Goal: Information Seeking & Learning: Learn about a topic

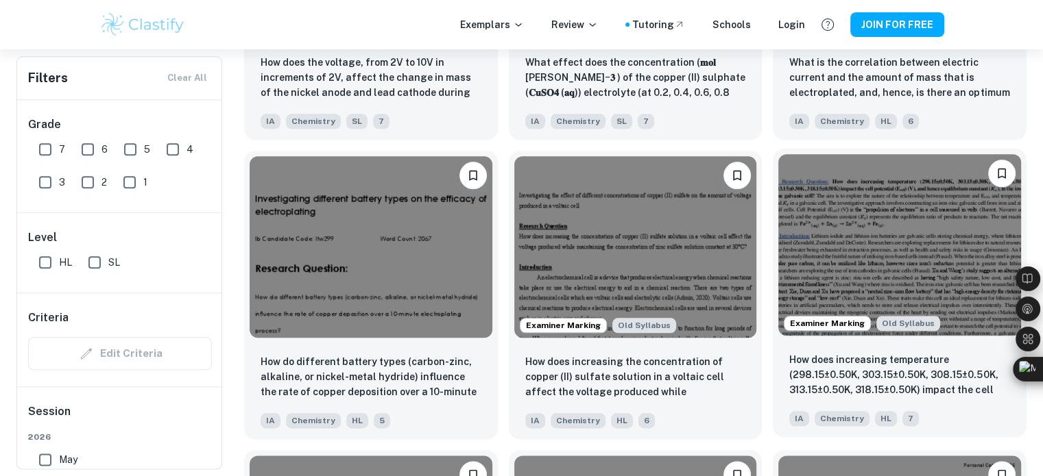
scroll to position [1591, 0]
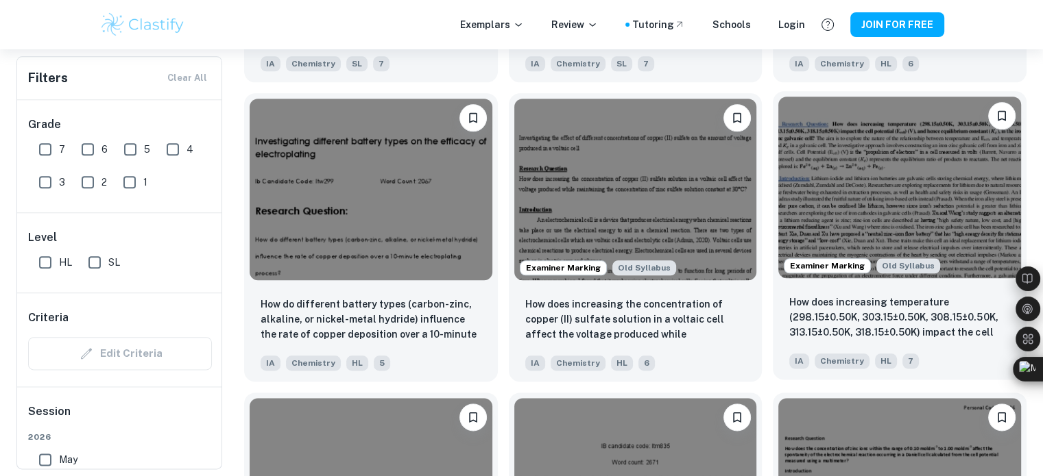
click at [917, 217] on img at bounding box center [899, 188] width 243 height 182
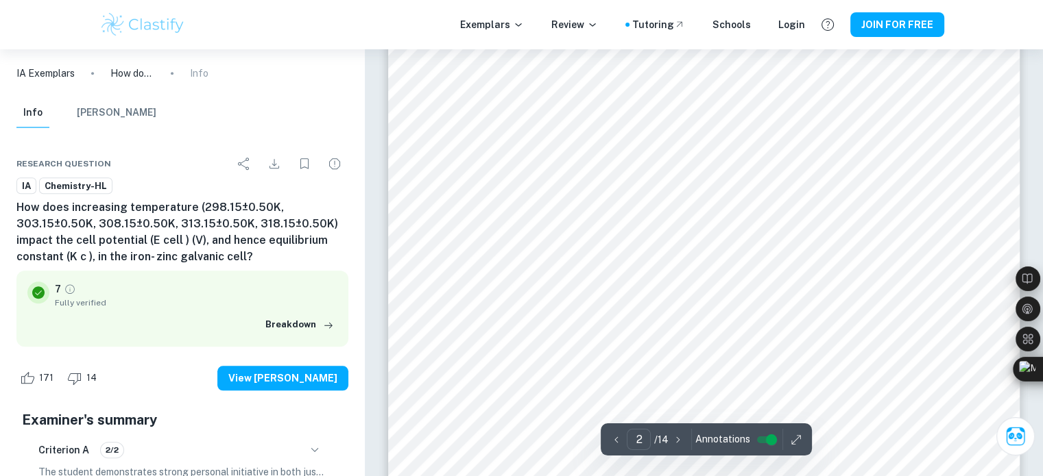
scroll to position [1145, 0]
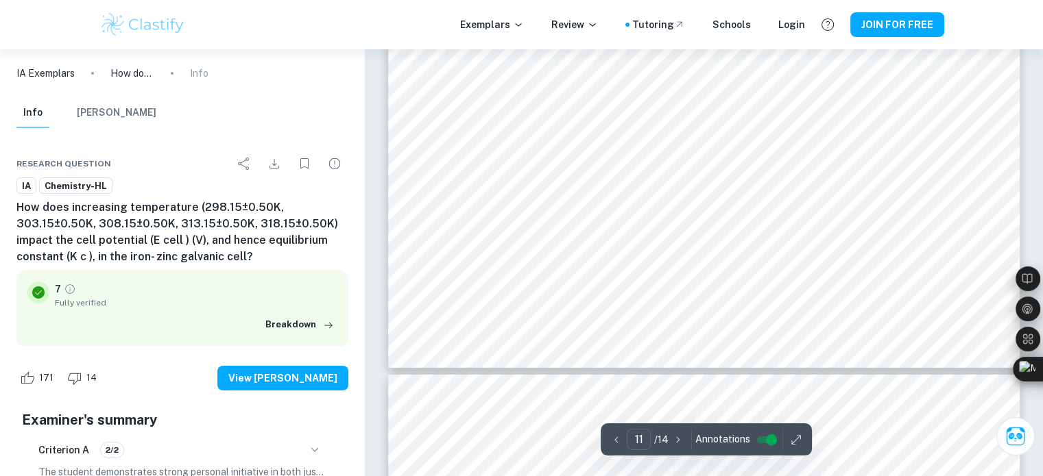
type input "12"
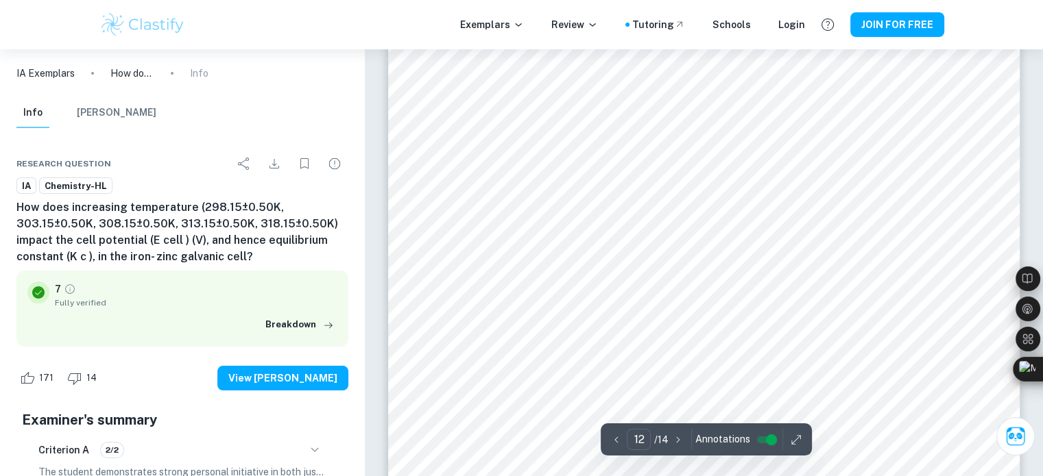
scroll to position [10554, 0]
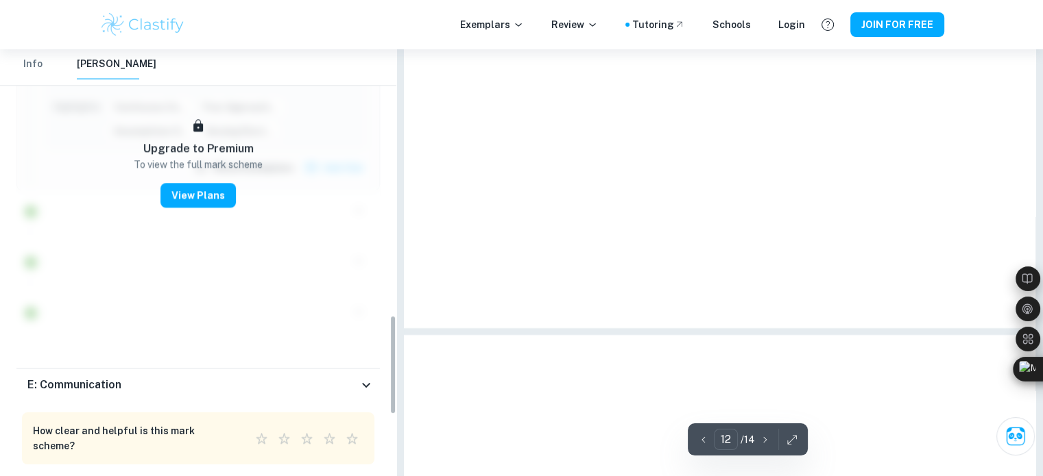
scroll to position [1143, 0]
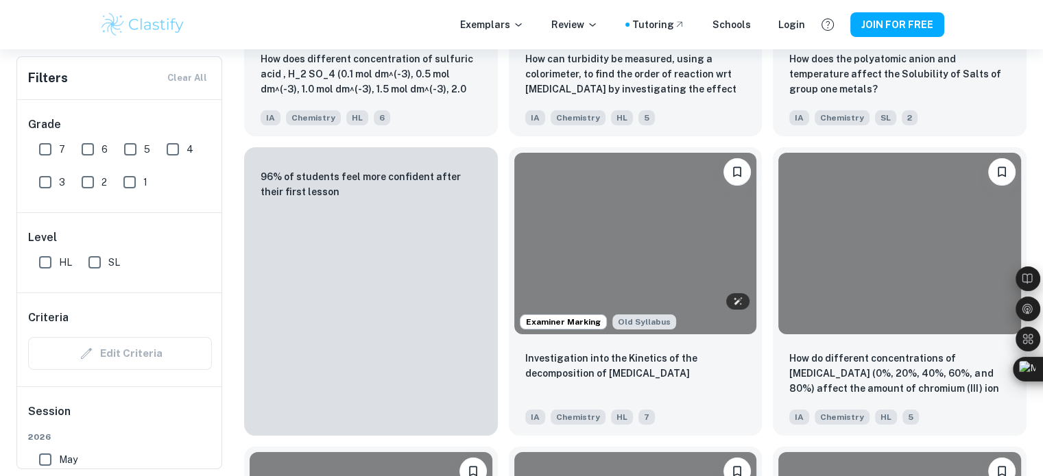
scroll to position [1252, 0]
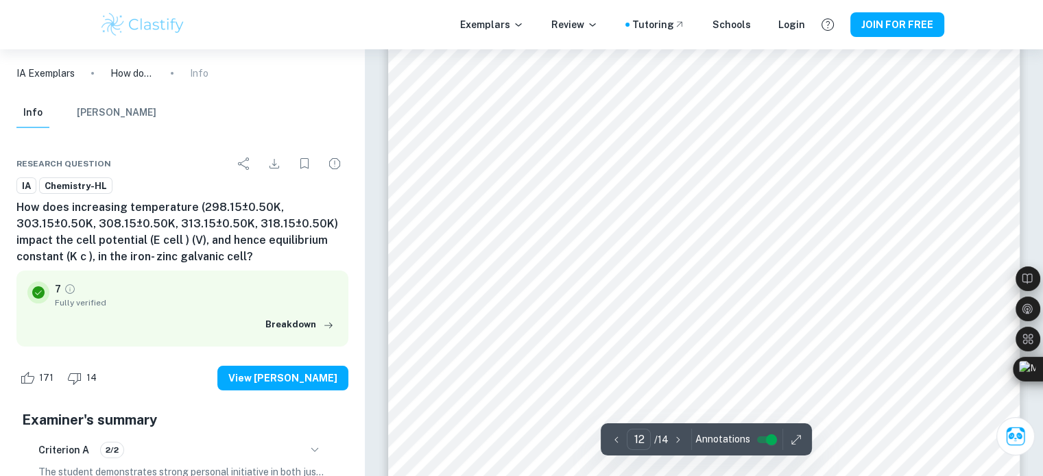
scroll to position [10559, 0]
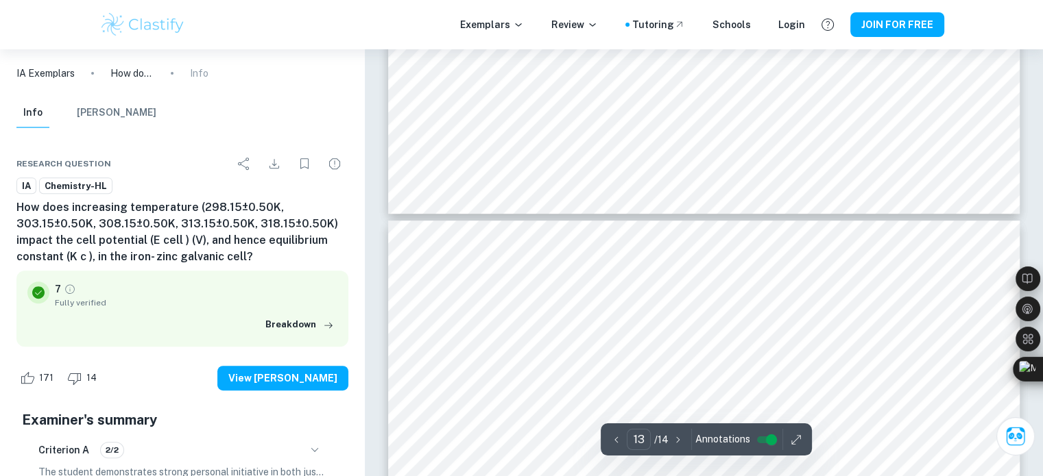
type input "12"
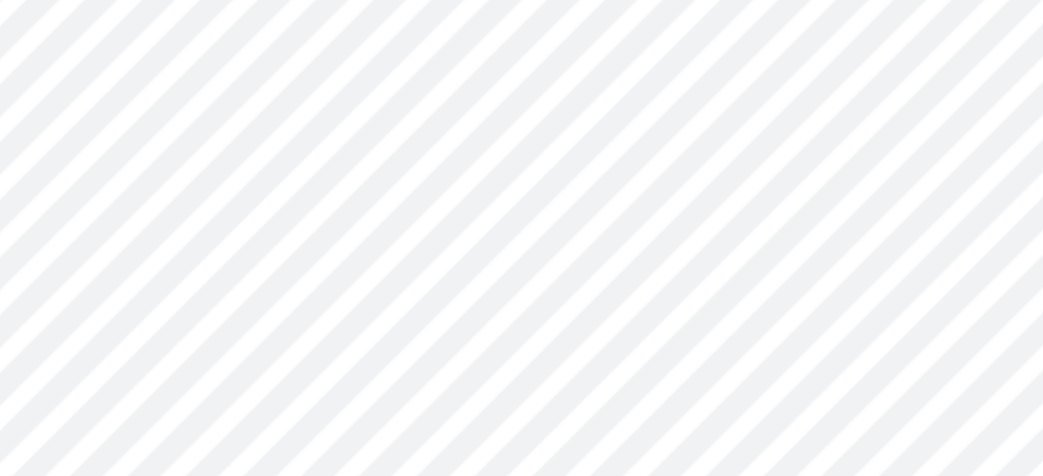
scroll to position [10501, 0]
